Goal: Task Accomplishment & Management: Use online tool/utility

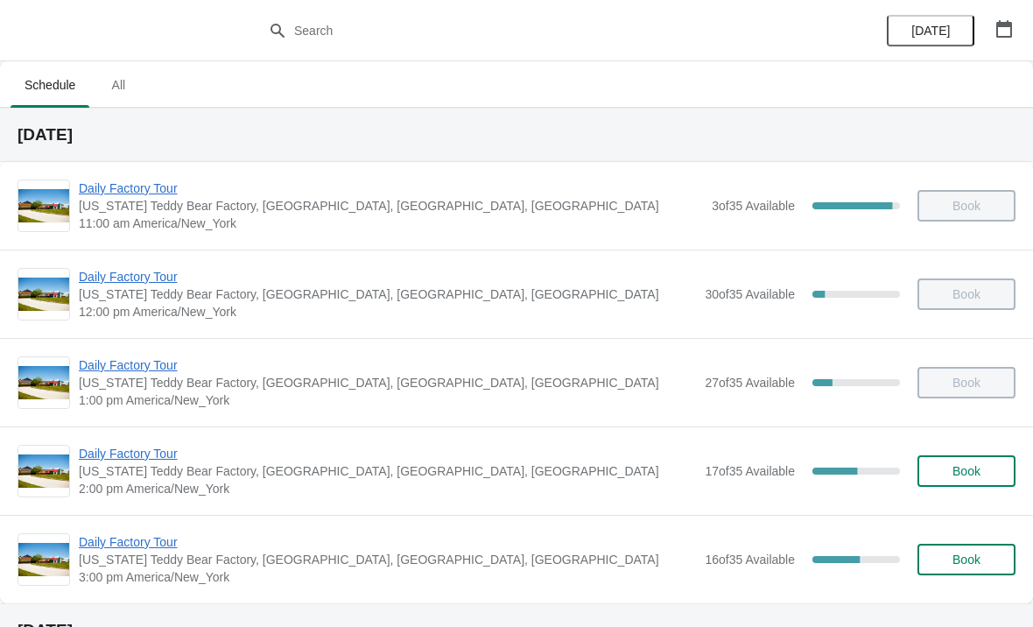
click at [497, 579] on span "3:00 pm America/New_York" at bounding box center [387, 577] width 617 height 18
click at [215, 547] on span "Daily Factory Tour" at bounding box center [387, 542] width 617 height 18
click at [1007, 24] on icon "button" at bounding box center [1004, 29] width 16 height 18
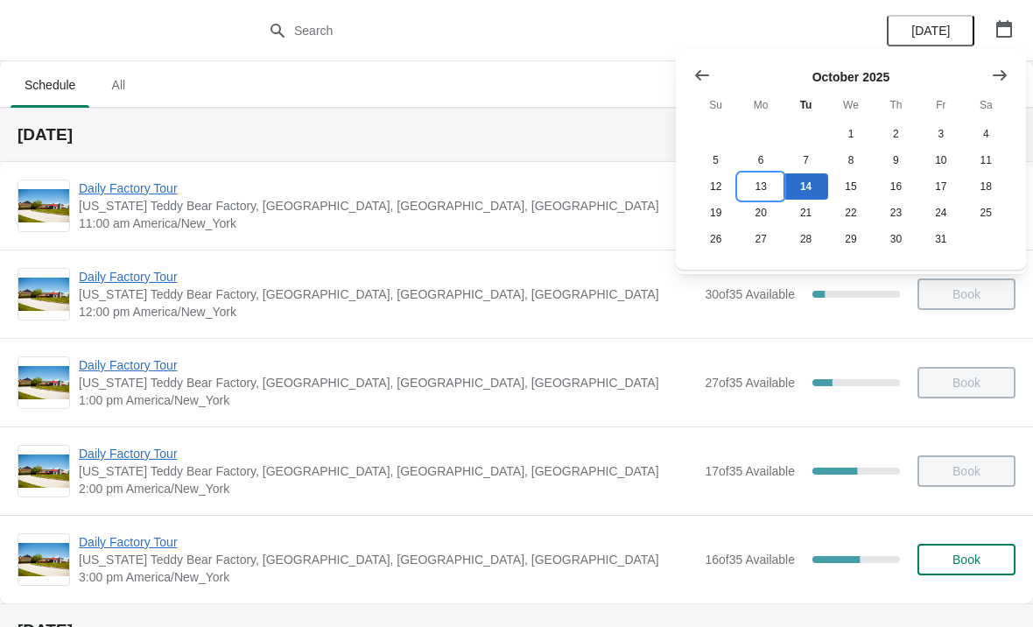
click at [757, 190] on button "13" at bounding box center [760, 186] width 45 height 26
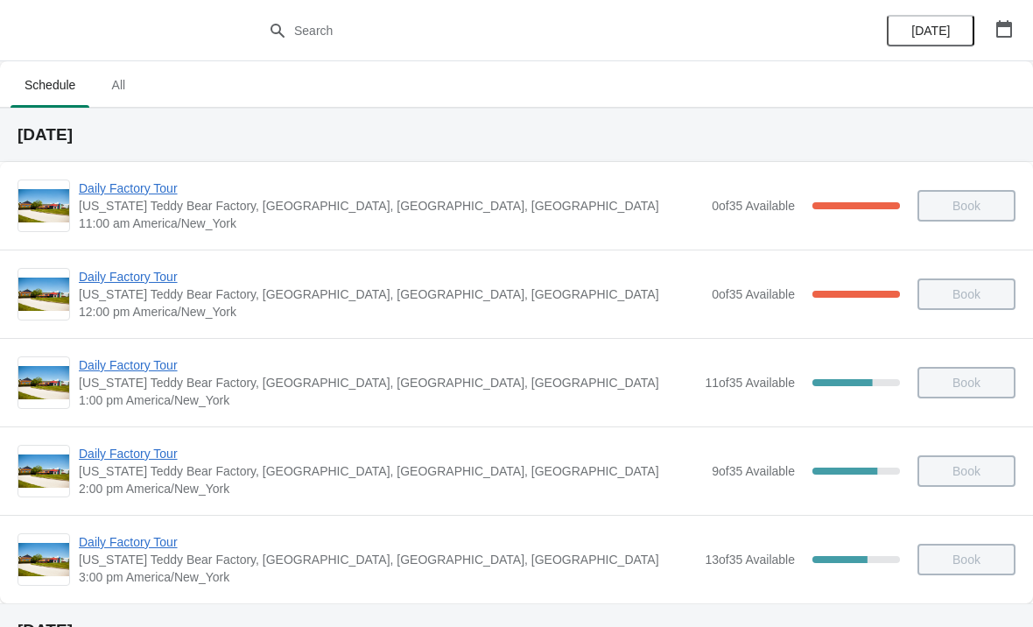
click at [144, 453] on span "Daily Factory Tour" at bounding box center [391, 454] width 624 height 18
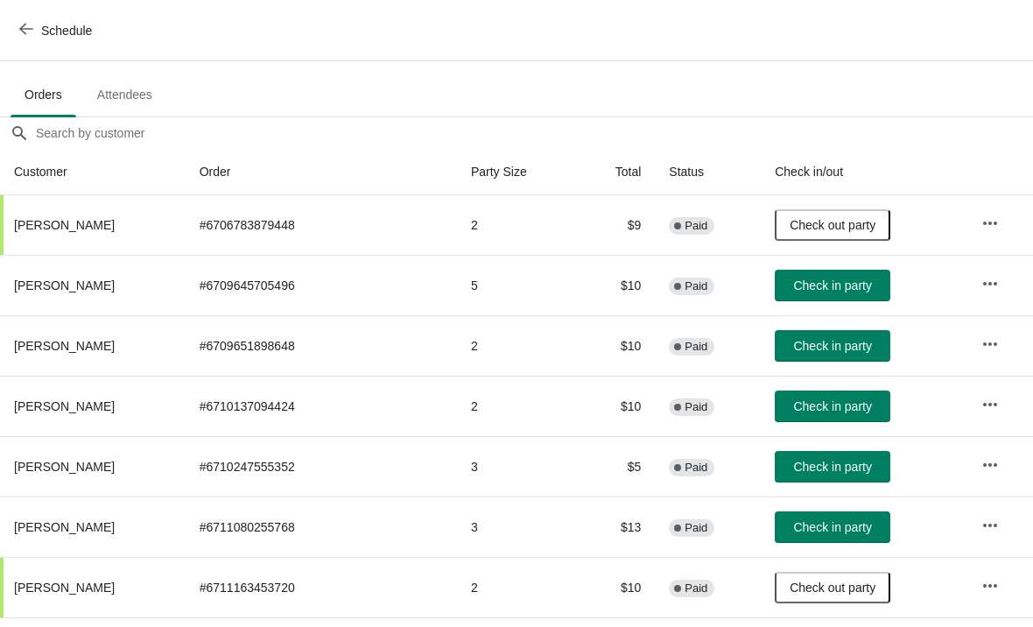
scroll to position [95, 0]
click at [32, 33] on icon "button" at bounding box center [26, 29] width 14 height 14
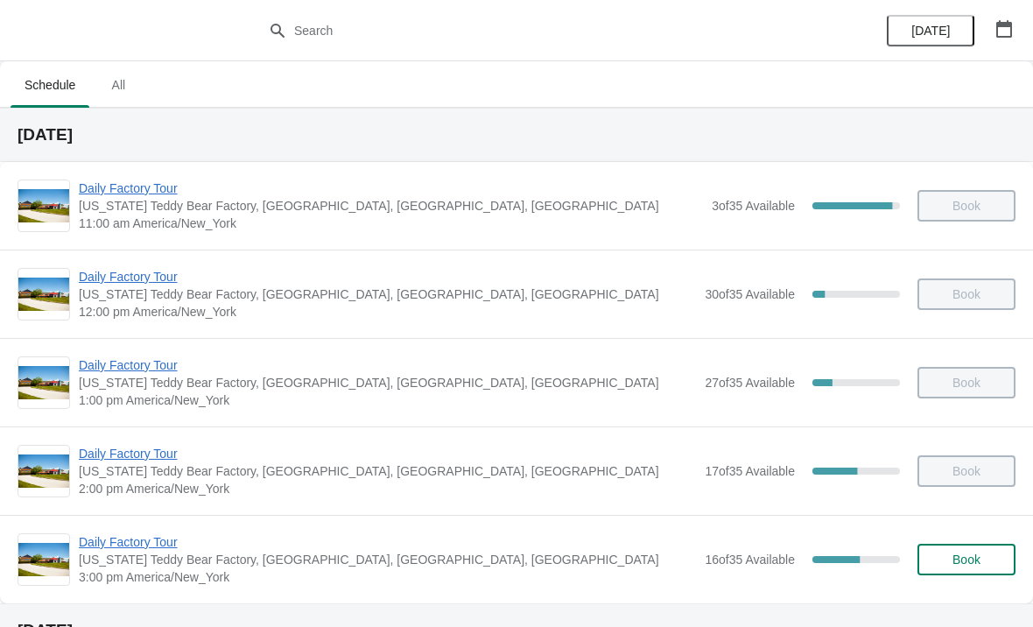
click at [137, 548] on span "Daily Factory Tour" at bounding box center [387, 542] width 617 height 18
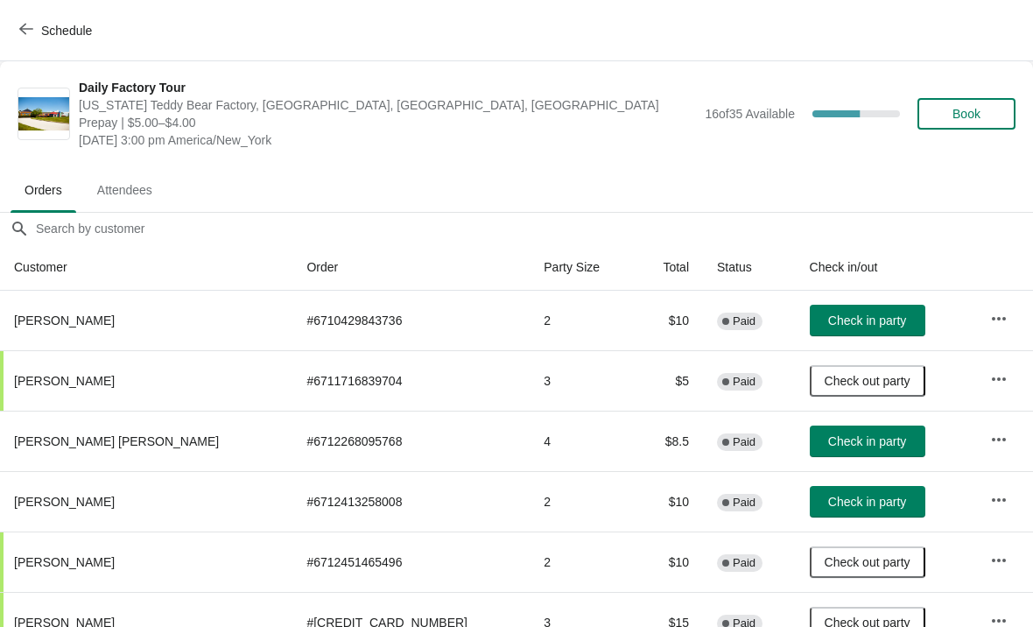
click at [828, 440] on span "Check in party" at bounding box center [867, 441] width 78 height 14
